Goal: Information Seeking & Learning: Find specific fact

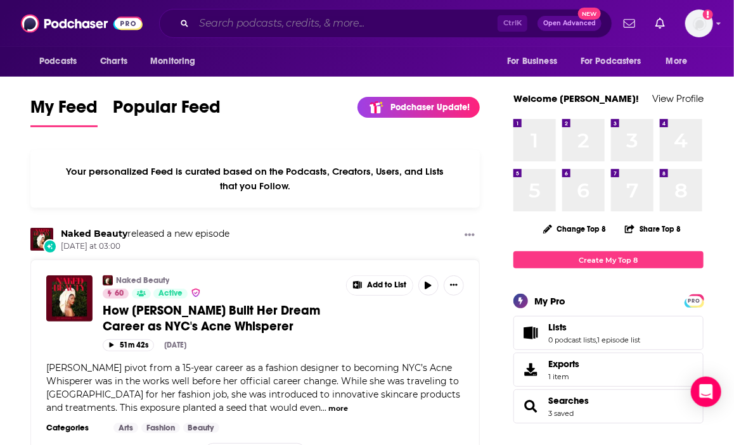
click at [251, 24] on input "Search podcasts, credits, & more..." at bounding box center [345, 23] width 303 height 20
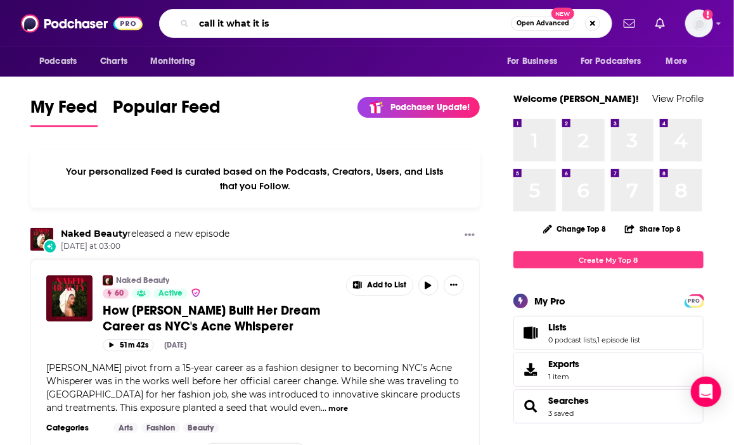
type input "call it what it is"
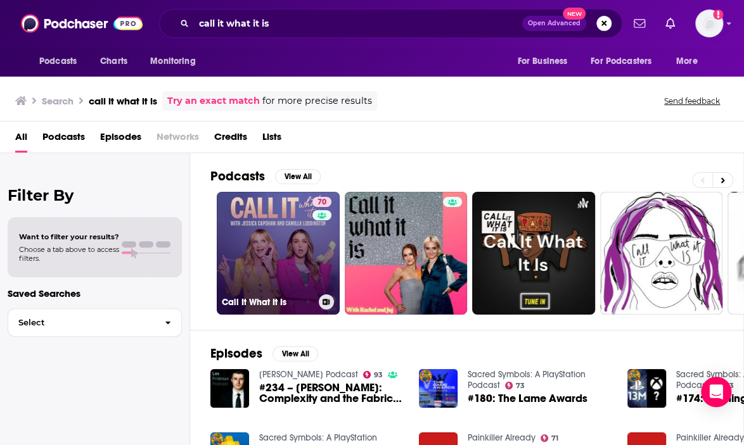
click at [267, 237] on link "70 Call It What It Is" at bounding box center [278, 253] width 123 height 123
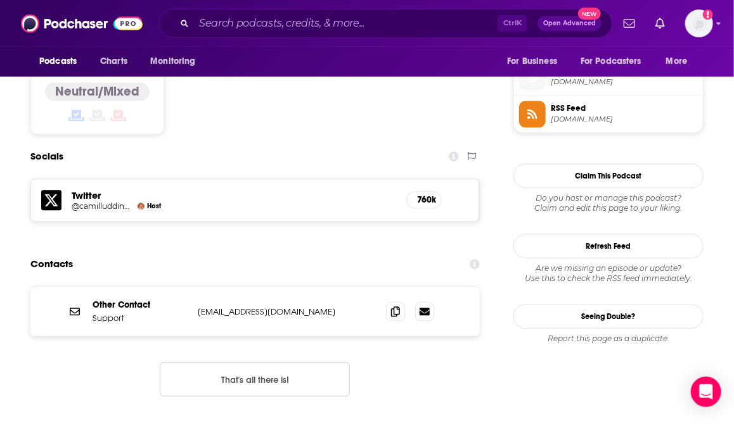
scroll to position [1018, 0]
drag, startPoint x: 315, startPoint y: 247, endPoint x: 376, endPoint y: 248, distance: 60.8
click at [376, 286] on div "Other Contact Support [EMAIL_ADDRESS][DOMAIN_NAME] [EMAIL_ADDRESS][DOMAIN_NAME]" at bounding box center [254, 310] width 449 height 49
click at [400, 305] on icon at bounding box center [395, 310] width 9 height 10
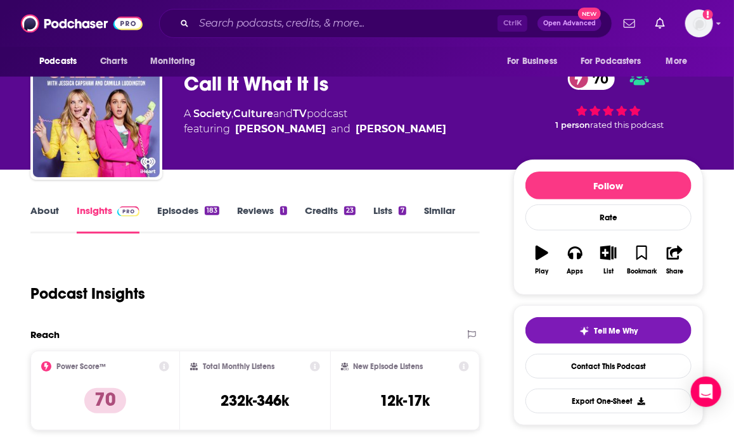
scroll to position [0, 0]
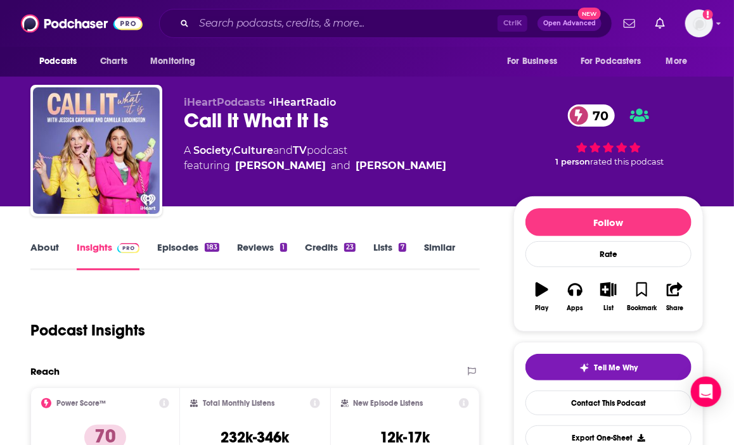
click at [43, 245] on link "About" at bounding box center [44, 255] width 29 height 29
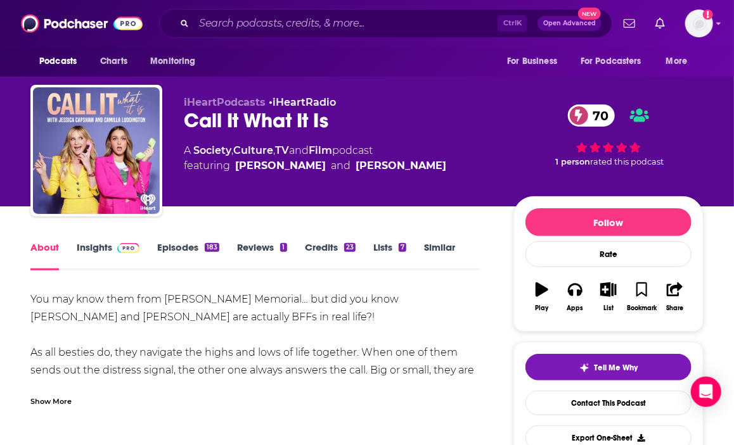
scroll to position [54, 0]
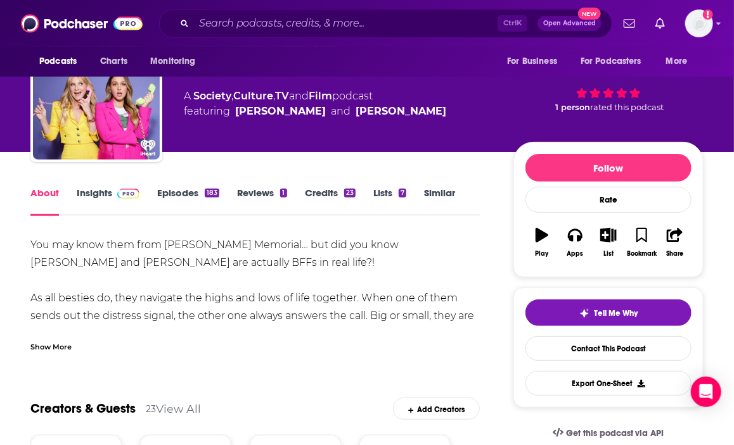
click at [60, 346] on div "Show More" at bounding box center [50, 346] width 41 height 12
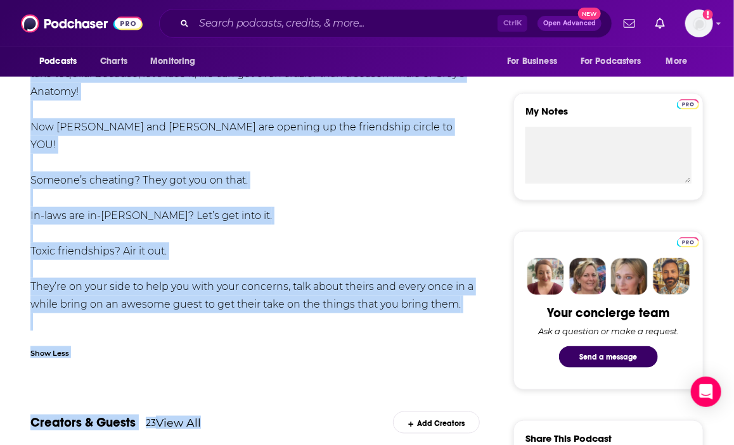
scroll to position [519, 0]
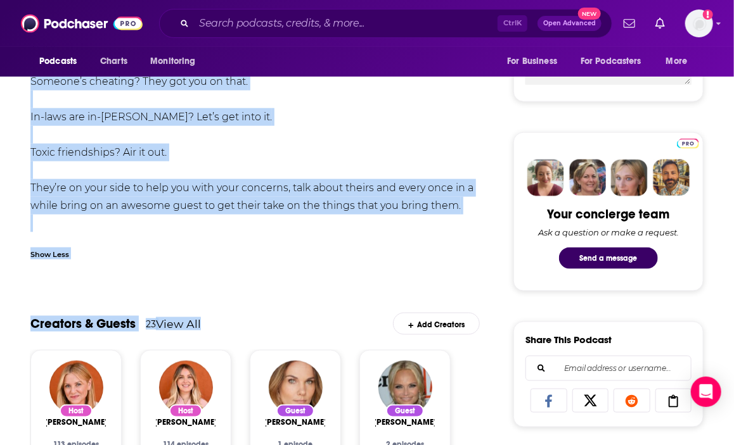
drag, startPoint x: 33, startPoint y: 144, endPoint x: 371, endPoint y: 228, distance: 348.6
copy div "Lor ips dolo sita cons Adip Elits Doeiusmo… tem inc utl etdo Magnaal Enimadm ve…"
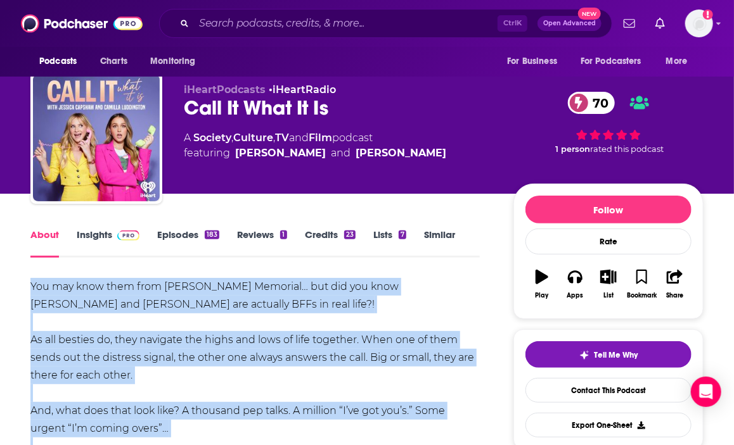
scroll to position [0, 0]
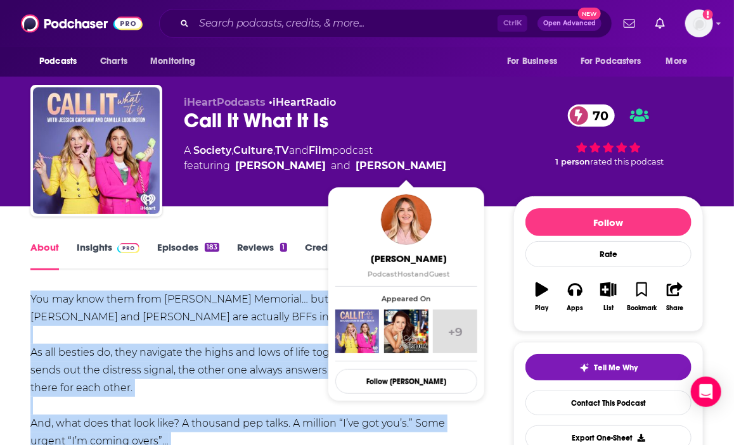
drag, startPoint x: 231, startPoint y: 165, endPoint x: 457, endPoint y: 168, distance: 226.8
click at [446, 168] on span "featuring [PERSON_NAME] and [PERSON_NAME]" at bounding box center [315, 165] width 262 height 15
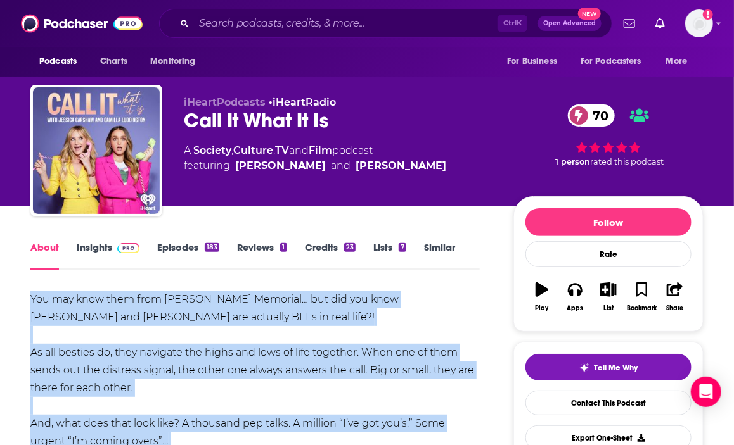
copy span "[PERSON_NAME] and [PERSON_NAME]"
